Goal: Information Seeking & Learning: Check status

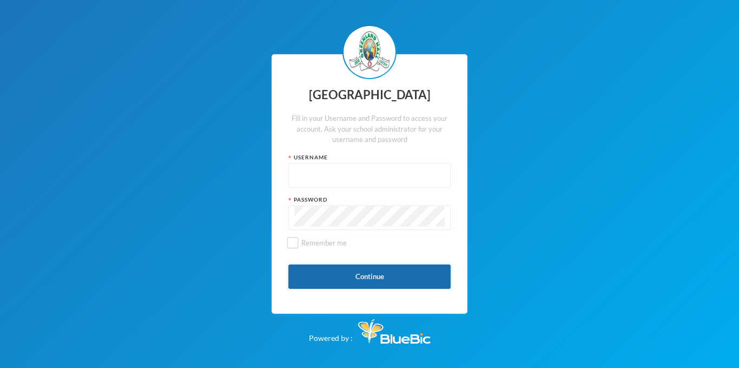
type input "glh24c146"
click at [394, 272] on button "Continue" at bounding box center [370, 276] width 162 height 24
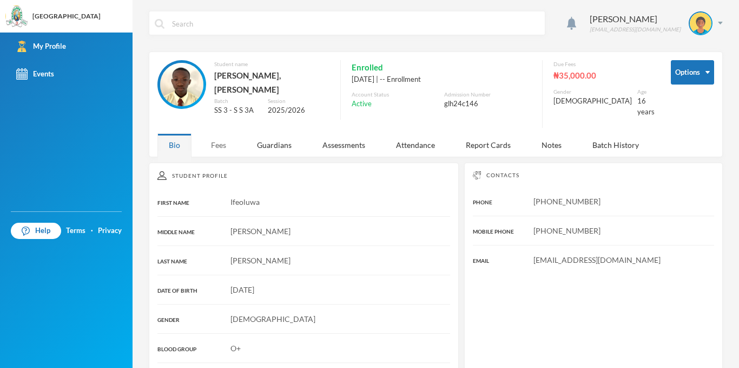
click at [223, 142] on div "Fees" at bounding box center [219, 144] width 38 height 23
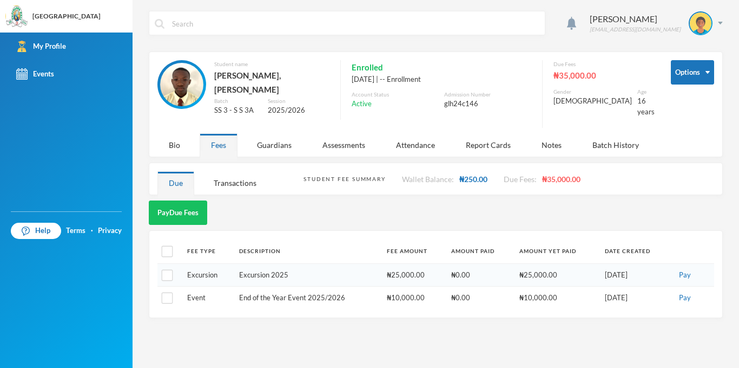
click at [223, 143] on div "Fees" at bounding box center [219, 144] width 38 height 23
click at [276, 133] on div "Guardians" at bounding box center [274, 144] width 57 height 23
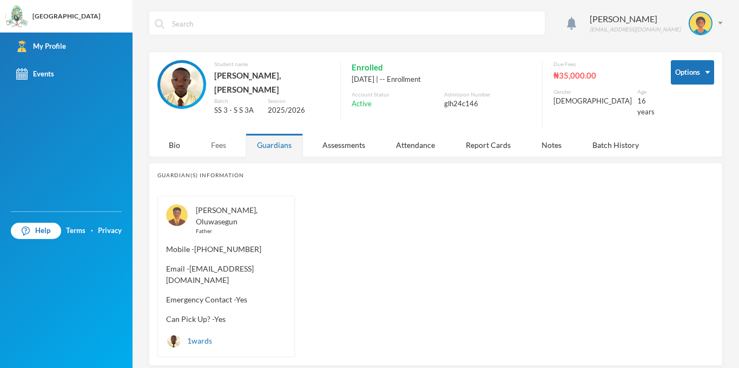
click at [215, 133] on div "Fees" at bounding box center [219, 144] width 38 height 23
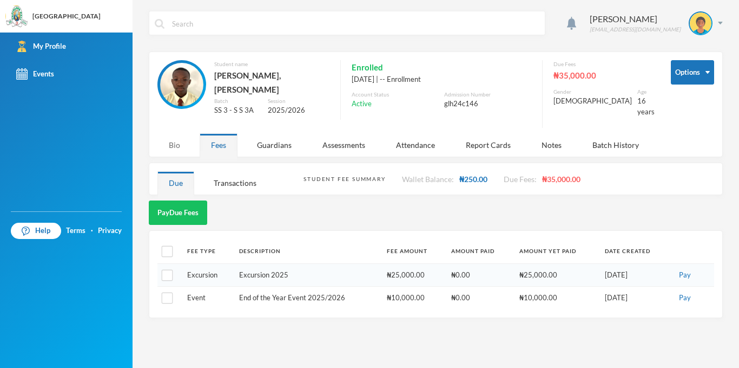
click at [191, 136] on div "Bio" at bounding box center [175, 144] width 34 height 23
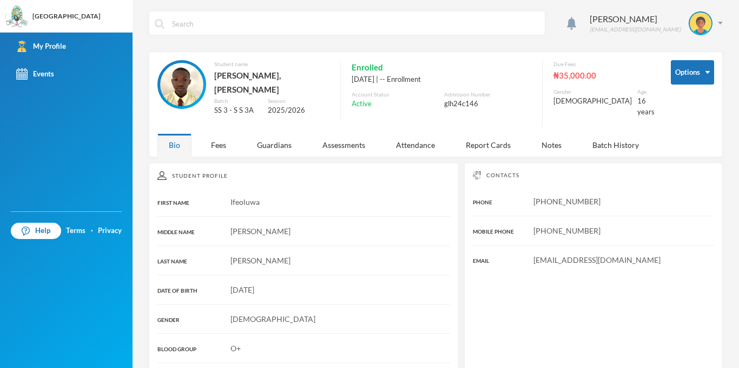
click at [221, 125] on div "Options Student name [PERSON_NAME], [PERSON_NAME] Batch SS 3 - S S 3A Session 2…" at bounding box center [436, 96] width 557 height 73
click at [211, 142] on div "Fees" at bounding box center [219, 144] width 38 height 23
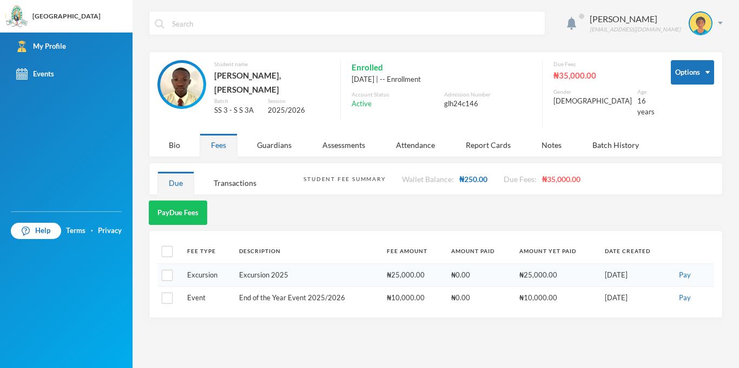
click at [480, 174] on span "₦250.00" at bounding box center [474, 178] width 28 height 9
click at [718, 22] on div "[PERSON_NAME] [EMAIL_ADDRESS][DOMAIN_NAME]" at bounding box center [652, 23] width 141 height 24
click at [705, 68] on button "Options" at bounding box center [692, 72] width 43 height 24
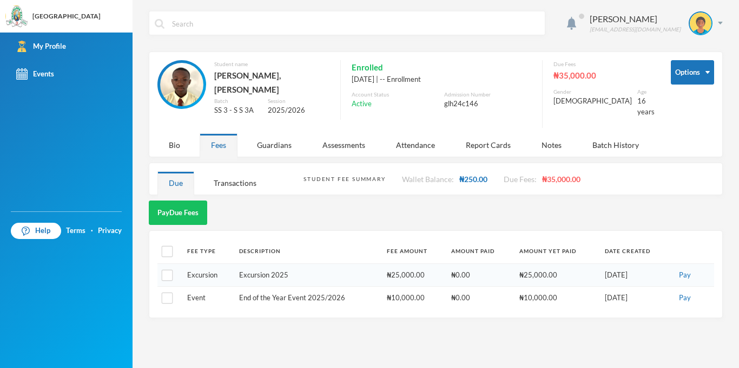
click at [653, 163] on div "Student Fee Summary Wallet Balance: ₦250.00 Due Fees: ₦35,000.00" at bounding box center [509, 178] width 411 height 31
click at [270, 133] on div "Guardians" at bounding box center [274, 144] width 57 height 23
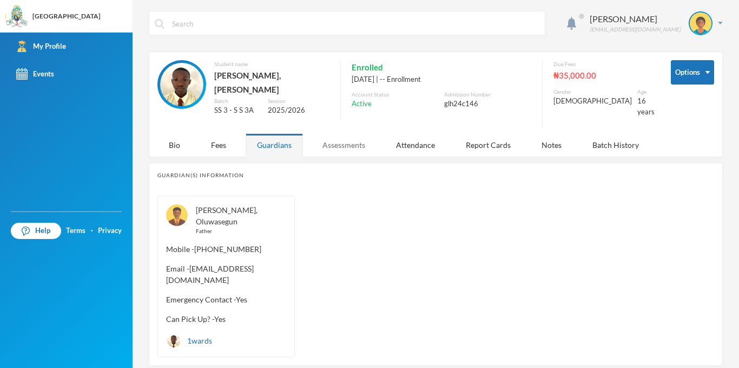
click at [323, 133] on div "Assessments" at bounding box center [344, 144] width 66 height 23
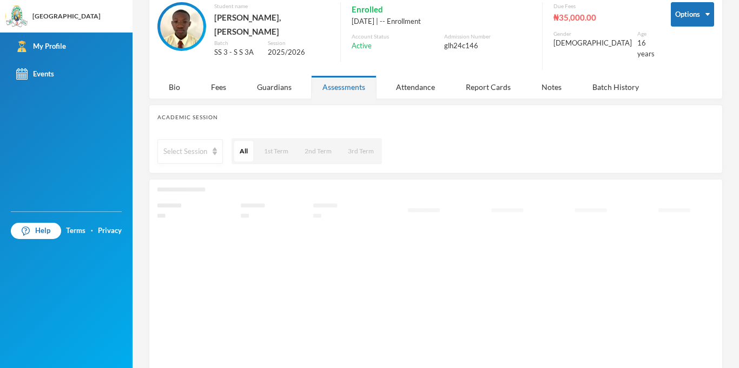
scroll to position [69, 0]
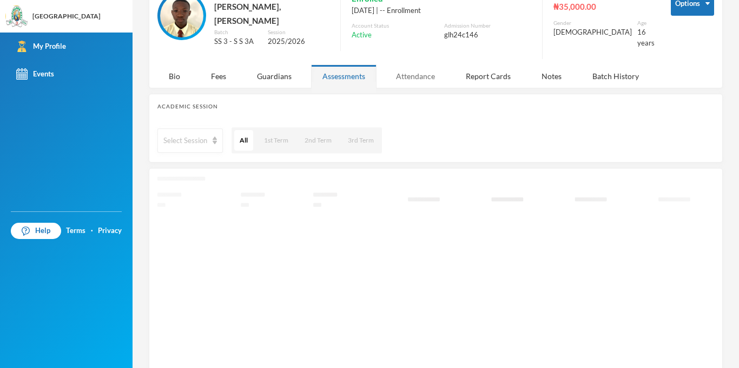
click at [425, 76] on div "Attendance" at bounding box center [416, 75] width 62 height 23
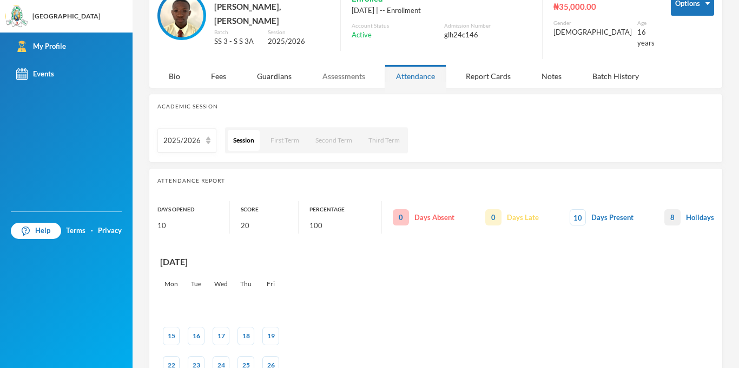
click at [334, 76] on div "Assessments" at bounding box center [344, 75] width 66 height 23
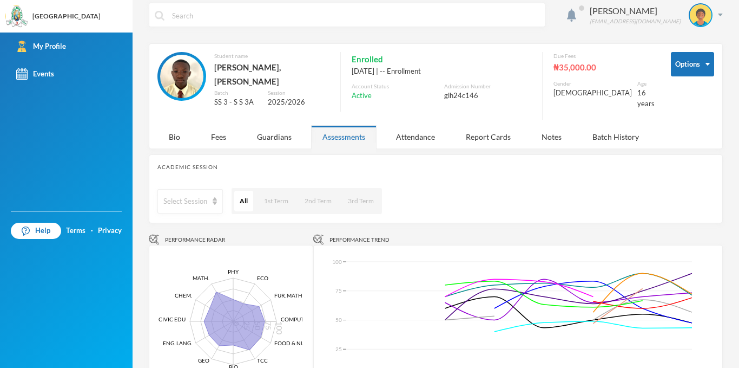
scroll to position [0, 0]
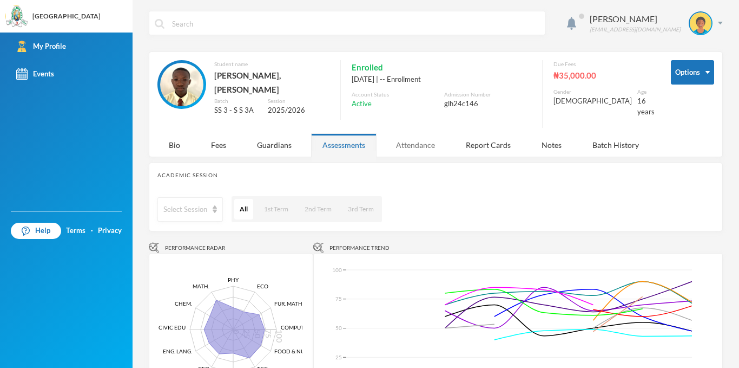
click at [405, 140] on div "Attendance" at bounding box center [416, 144] width 62 height 23
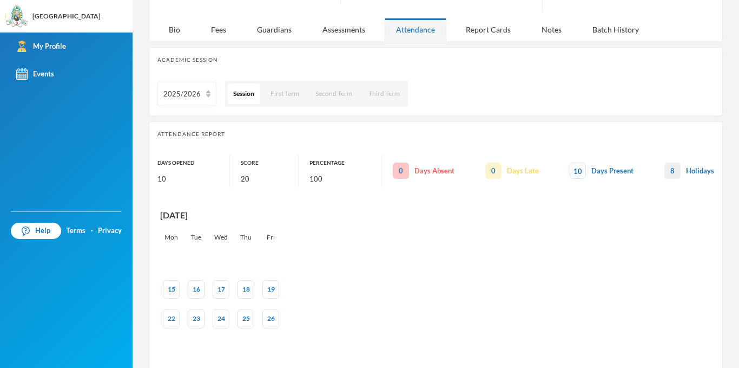
scroll to position [128, 0]
